Goal: Information Seeking & Learning: Learn about a topic

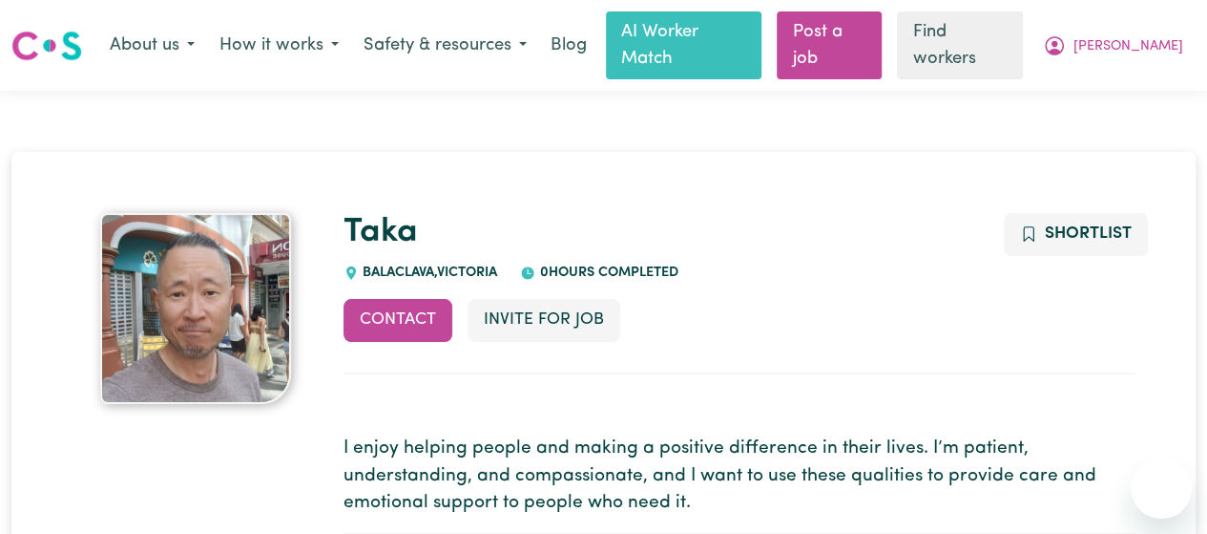
click at [624, 326] on div "Contact Invite for Job Shortlist" at bounding box center [740, 336] width 793 height 74
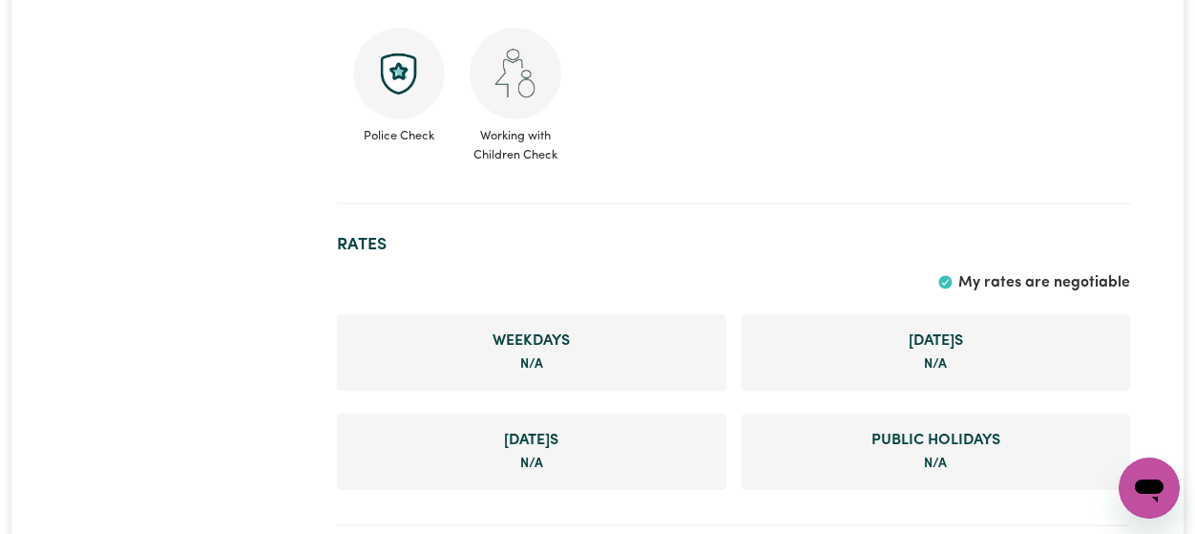
scroll to position [1401, 0]
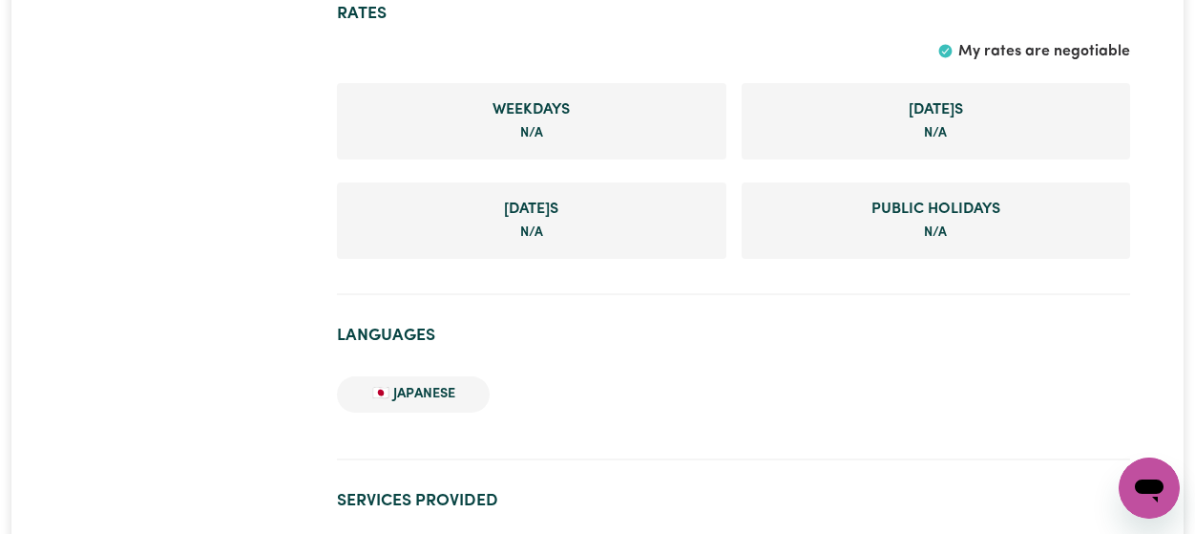
click at [866, 419] on ul "🇯🇵 Japanese" at bounding box center [733, 394] width 793 height 67
click at [954, 403] on ul "🇯🇵 Japanese" at bounding box center [733, 394] width 793 height 67
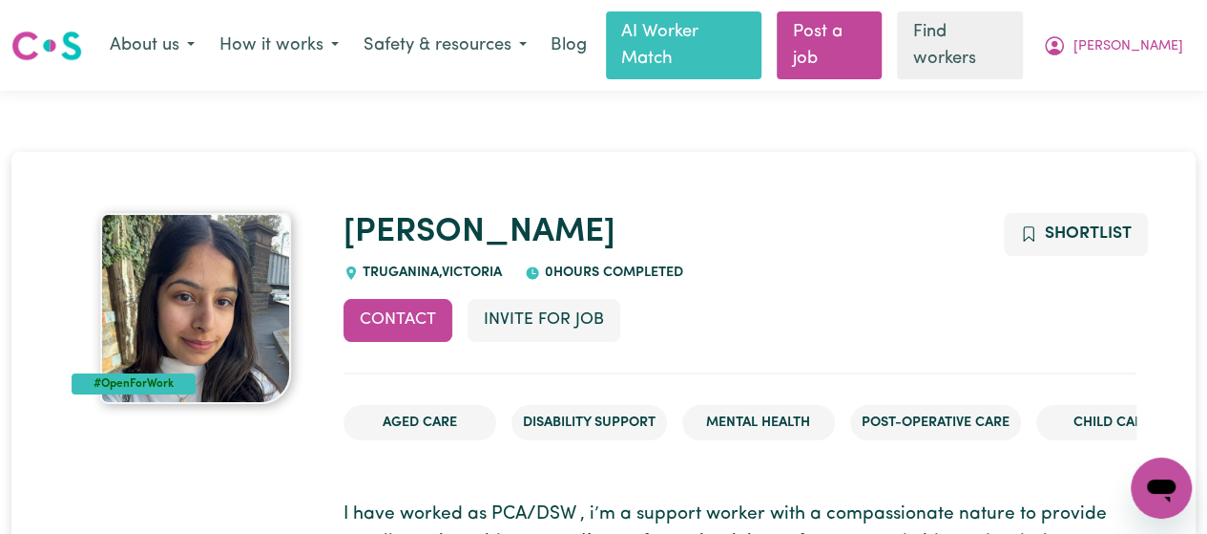
click at [464, 265] on span "TRUGANINA , [GEOGRAPHIC_DATA]" at bounding box center [431, 272] width 144 height 14
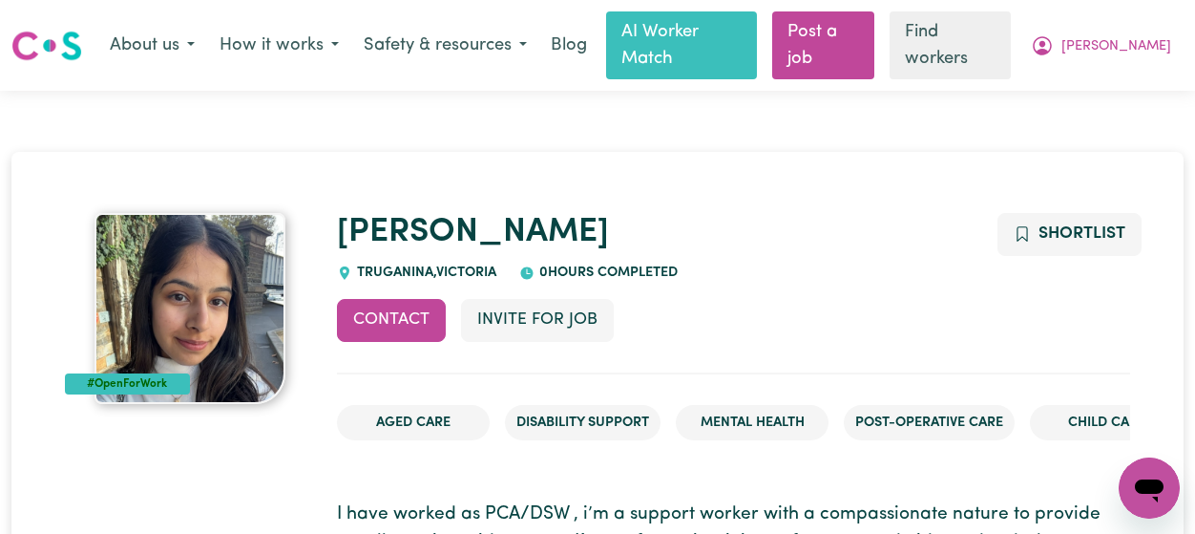
click at [624, 443] on div "Aged Care Disability Support Mental Health Post-operative care Child care" at bounding box center [733, 430] width 793 height 82
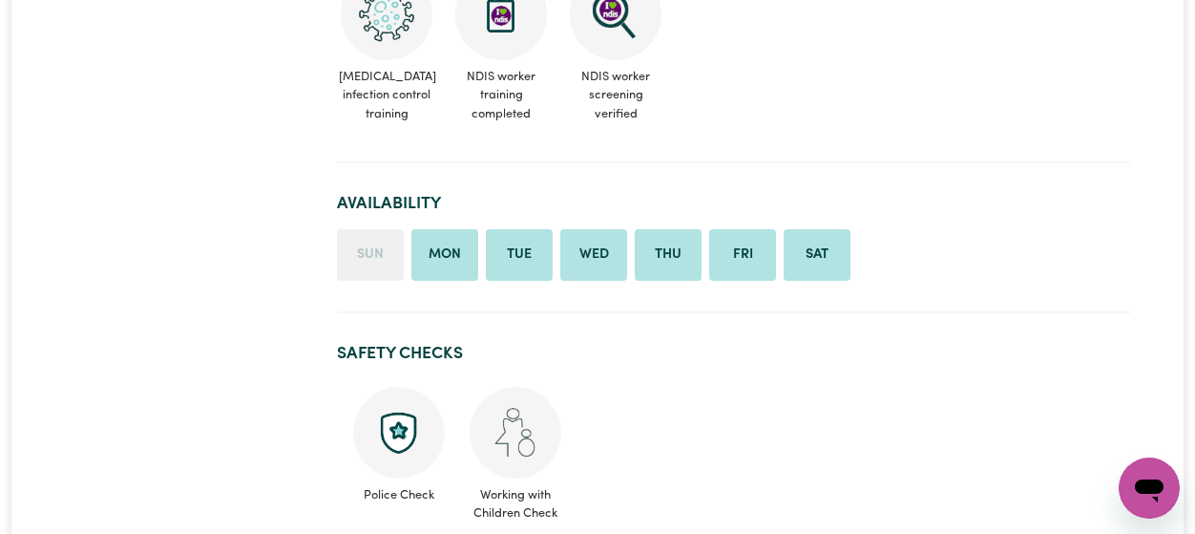
scroll to position [1401, 0]
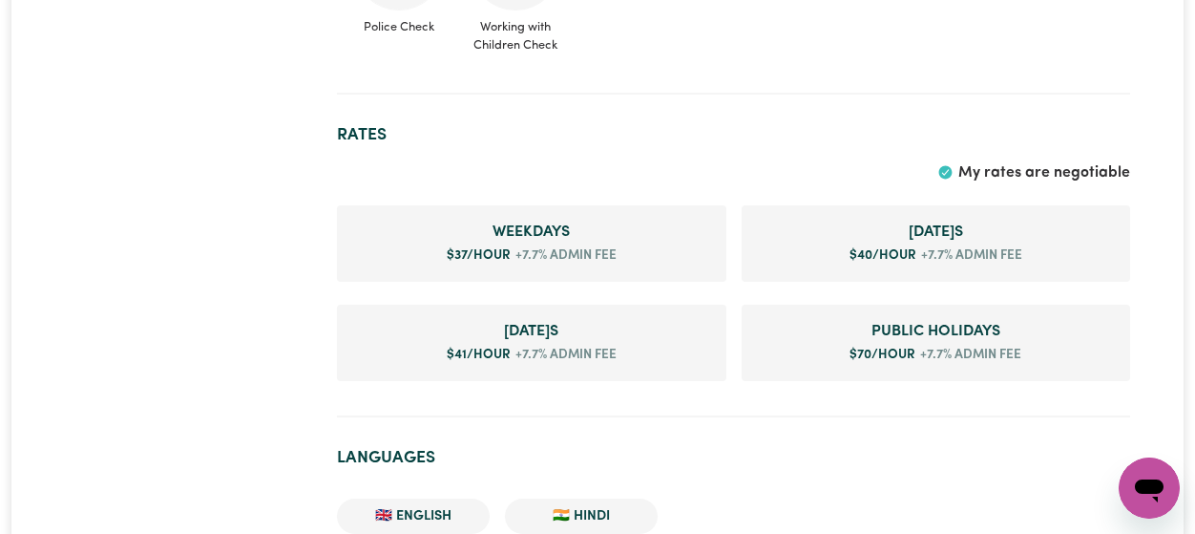
click at [781, 472] on section "Languages 🇬🇧 English 🇮🇳 Hindi" at bounding box center [733, 507] width 793 height 150
click at [721, 439] on section "Languages 🇬🇧 English 🇮🇳 Hindi" at bounding box center [733, 507] width 793 height 150
